Goal: Find specific page/section: Find specific page/section

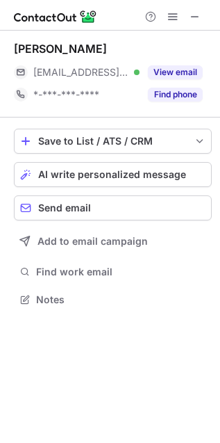
scroll to position [7, 7]
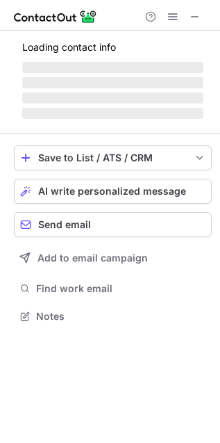
scroll to position [314, 220]
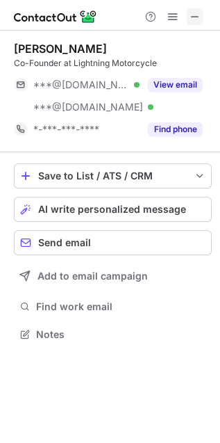
click at [199, 13] on span at bounding box center [195, 16] width 11 height 11
